Goal: Contribute content: Add original content to the website for others to see

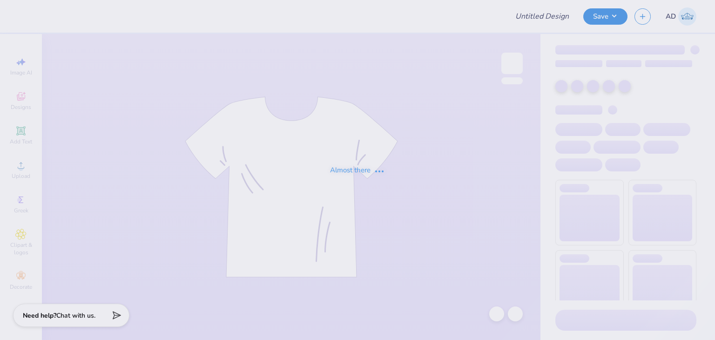
type input "Alpha Gamma Alpha fall rush 2025"
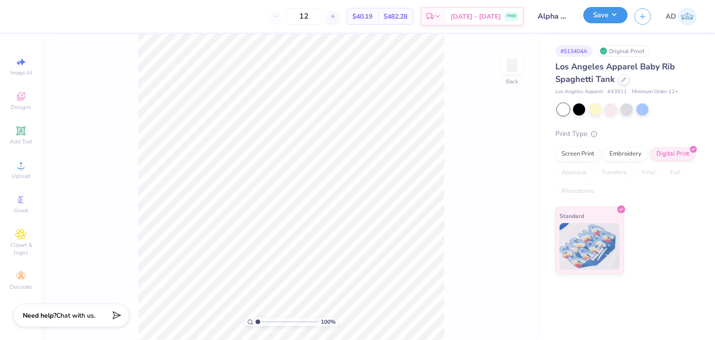
click at [597, 15] on button "Save" at bounding box center [606, 15] width 44 height 16
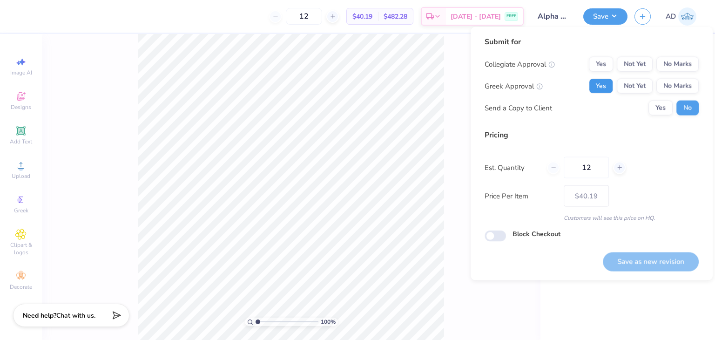
click at [595, 84] on button "Yes" at bounding box center [601, 86] width 24 height 15
click at [672, 64] on button "No Marks" at bounding box center [678, 64] width 42 height 15
click at [627, 259] on button "Save as new revision" at bounding box center [651, 261] width 96 height 19
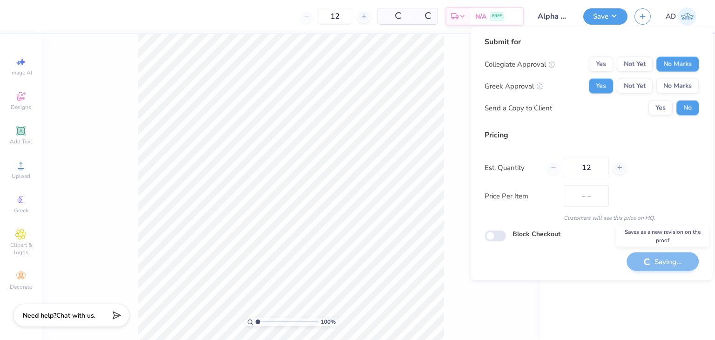
type input "$40.19"
